Goal: Navigation & Orientation: Understand site structure

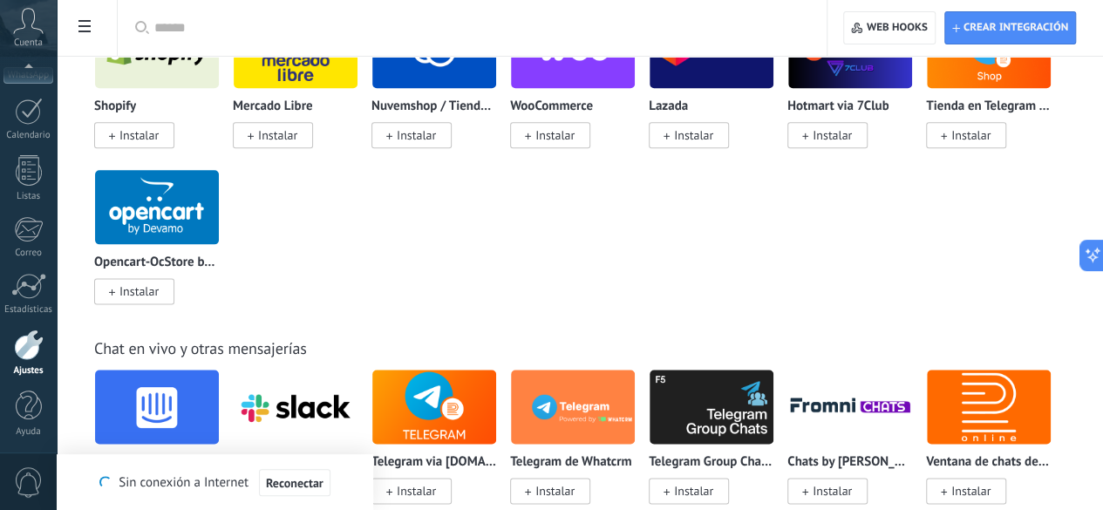
click at [29, 280] on div at bounding box center [28, 286] width 35 height 26
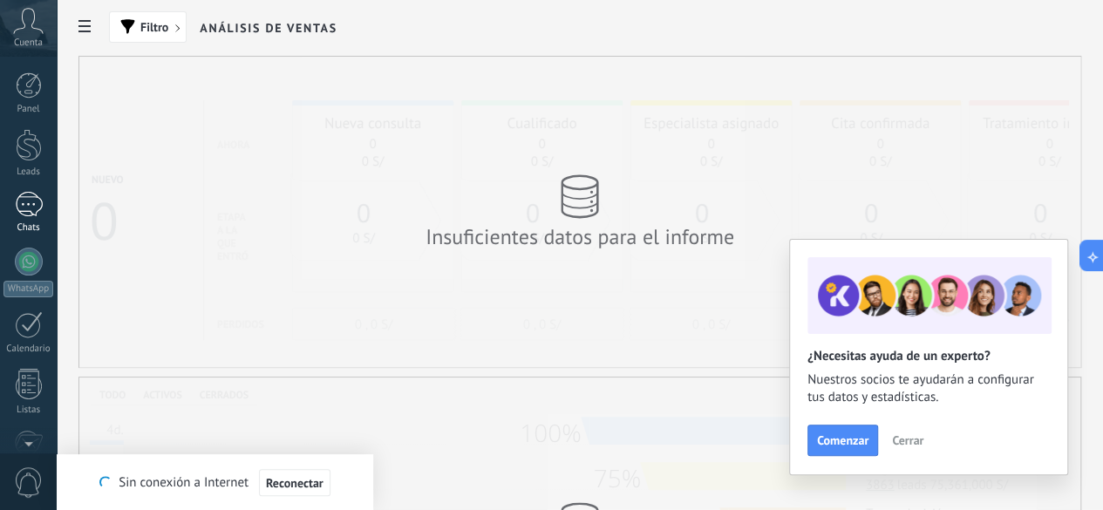
click at [28, 203] on div at bounding box center [29, 204] width 28 height 25
